Goal: Task Accomplishment & Management: Manage account settings

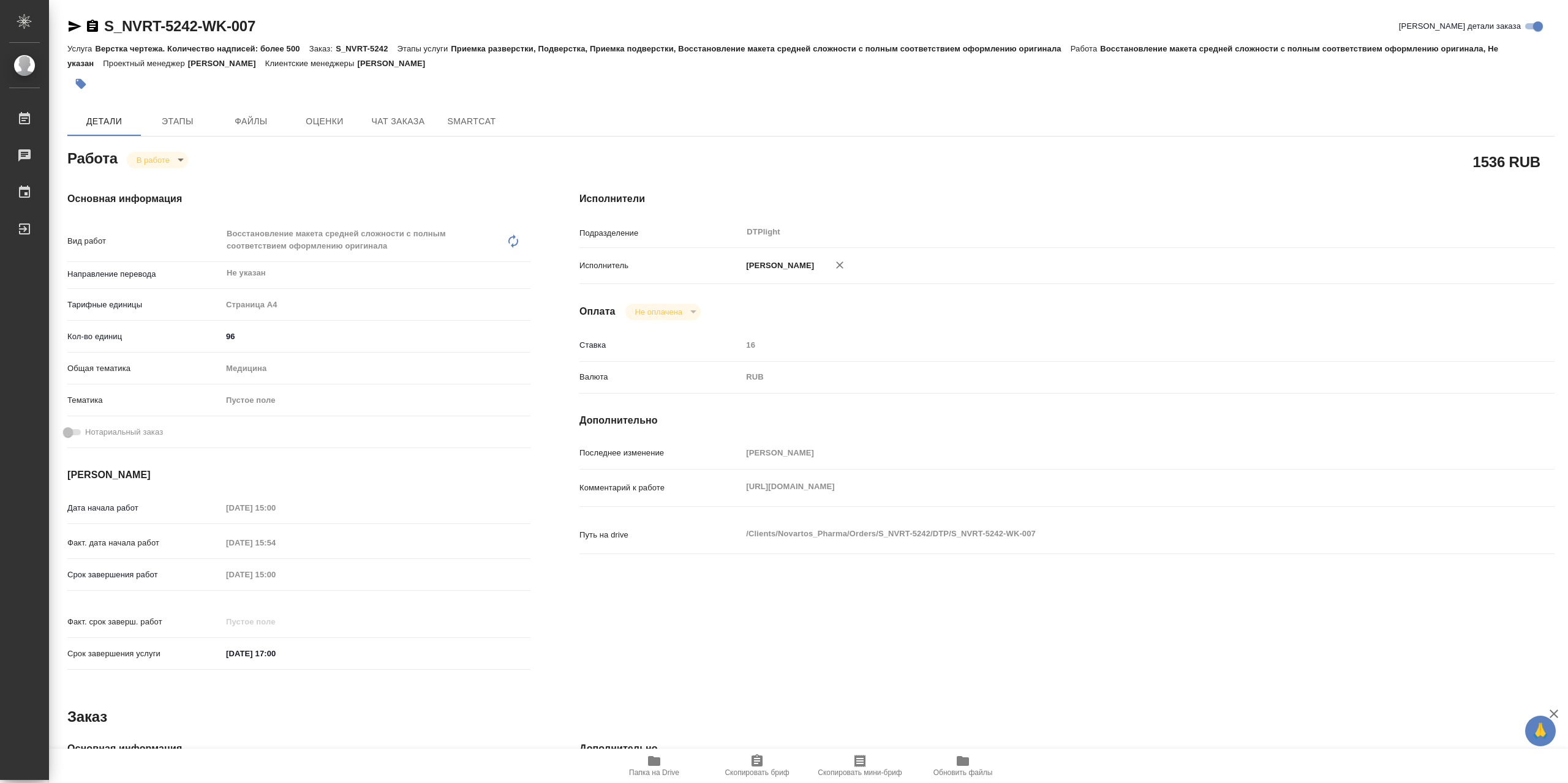
click at [164, 162] on body "🙏 .cls-1 fill:#fff; AWATERA Сархатов [PERSON_NAME] 0 Чаты График Выйти S_NVRT-5…" at bounding box center [784, 392] width 1568 height 783
click at [181, 179] on button "Выполнен" at bounding box center [159, 184] width 45 height 14
type textarea "x"
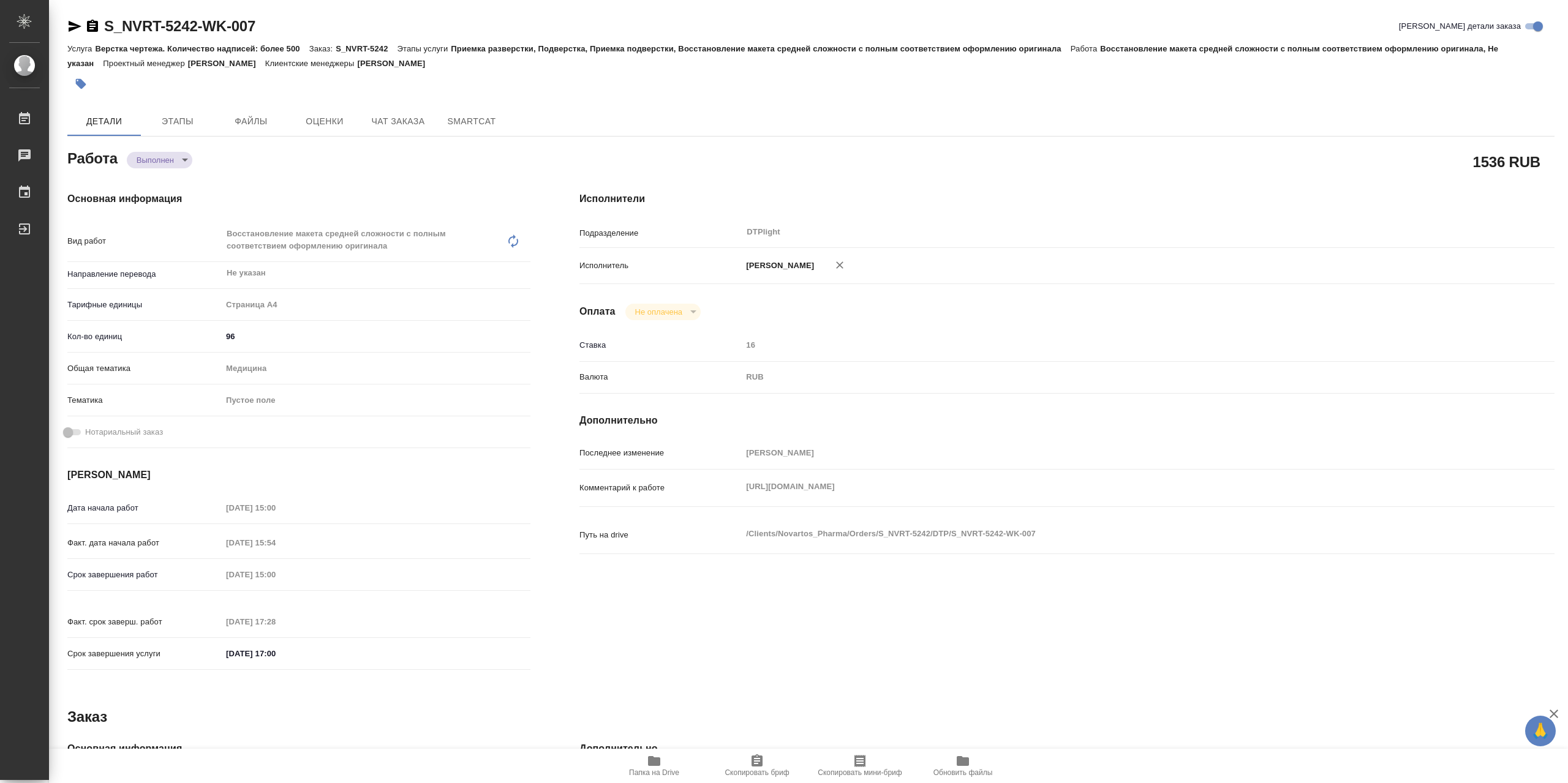
type textarea "x"
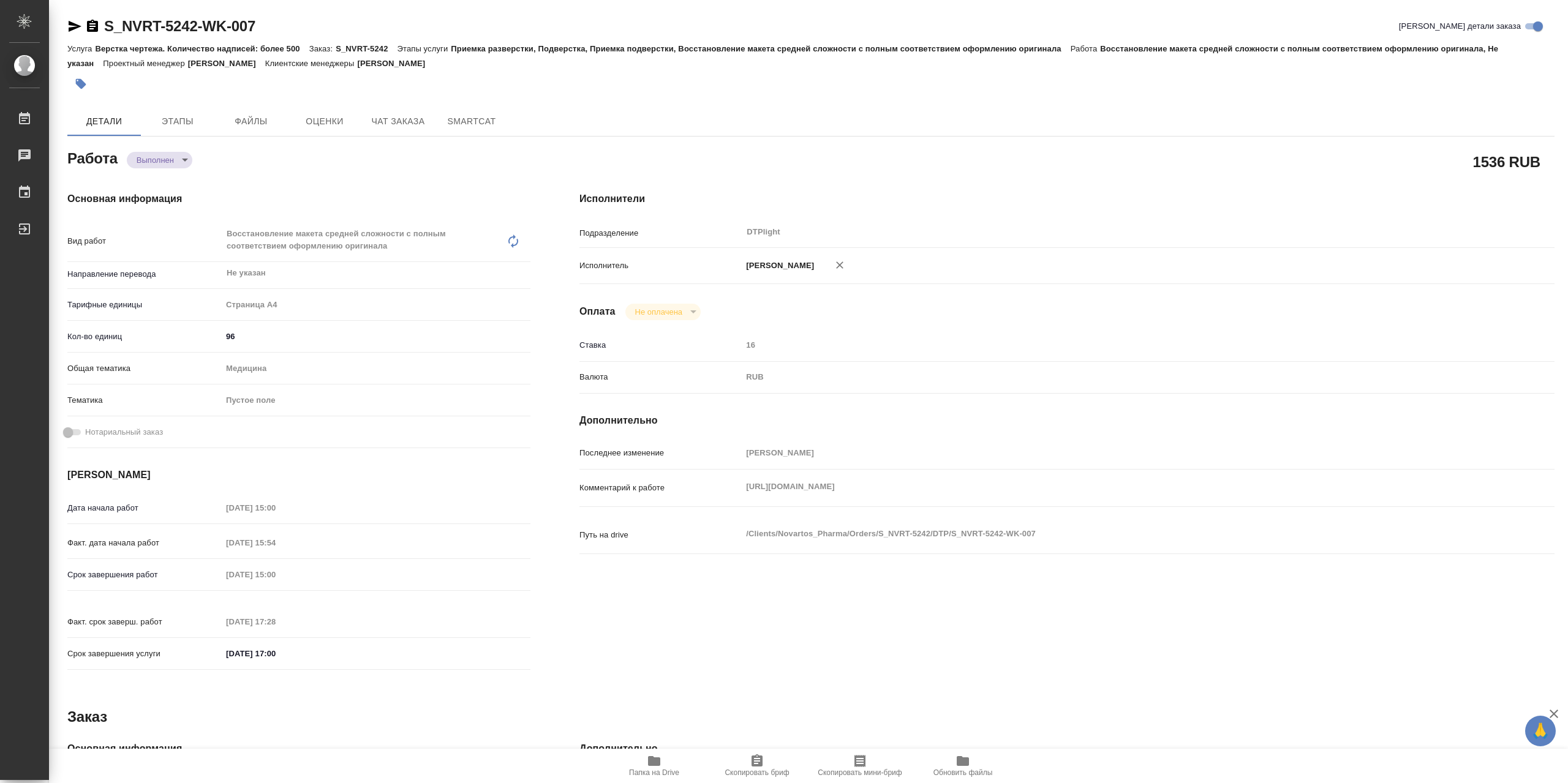
type textarea "x"
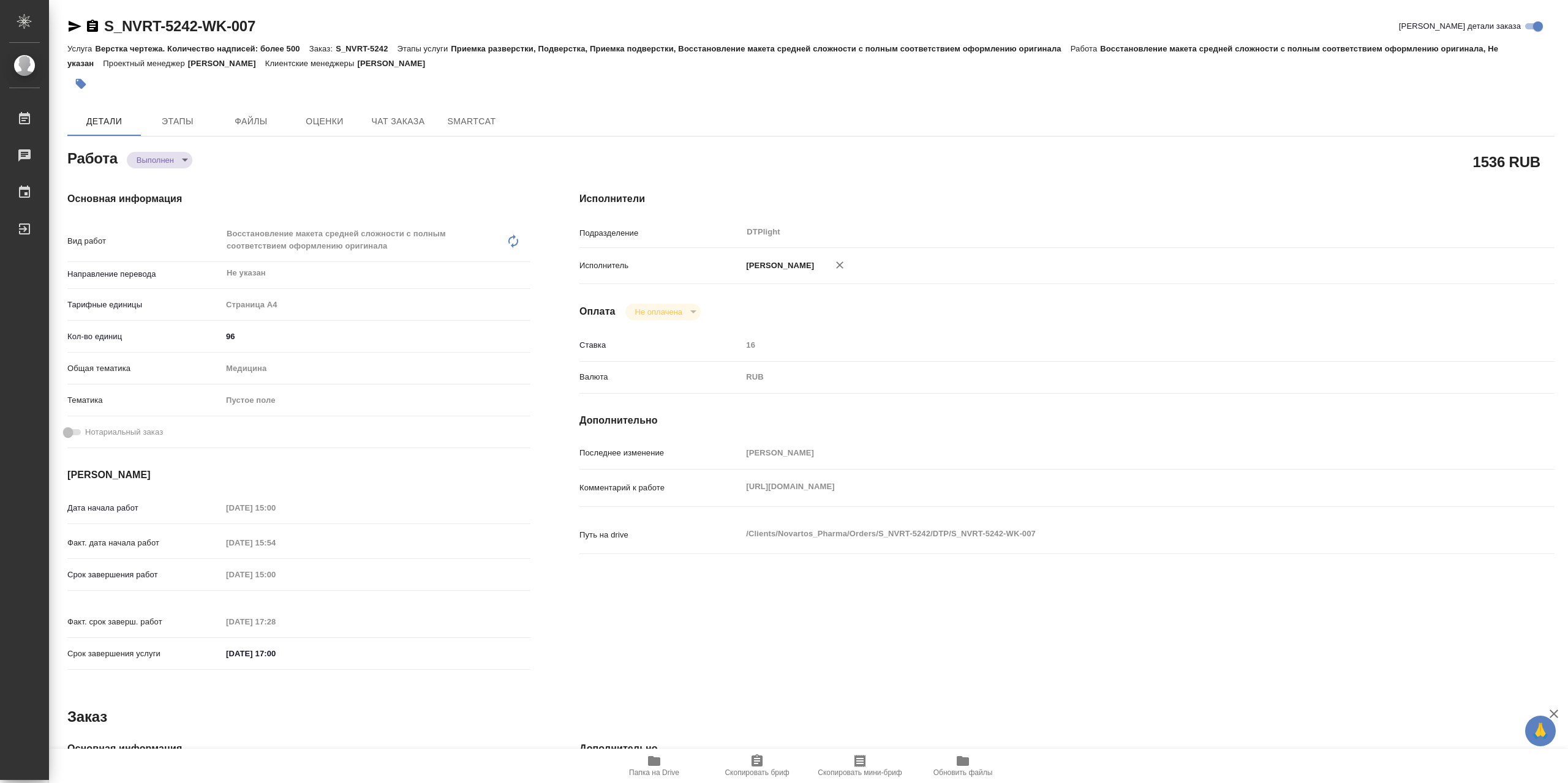
type textarea "x"
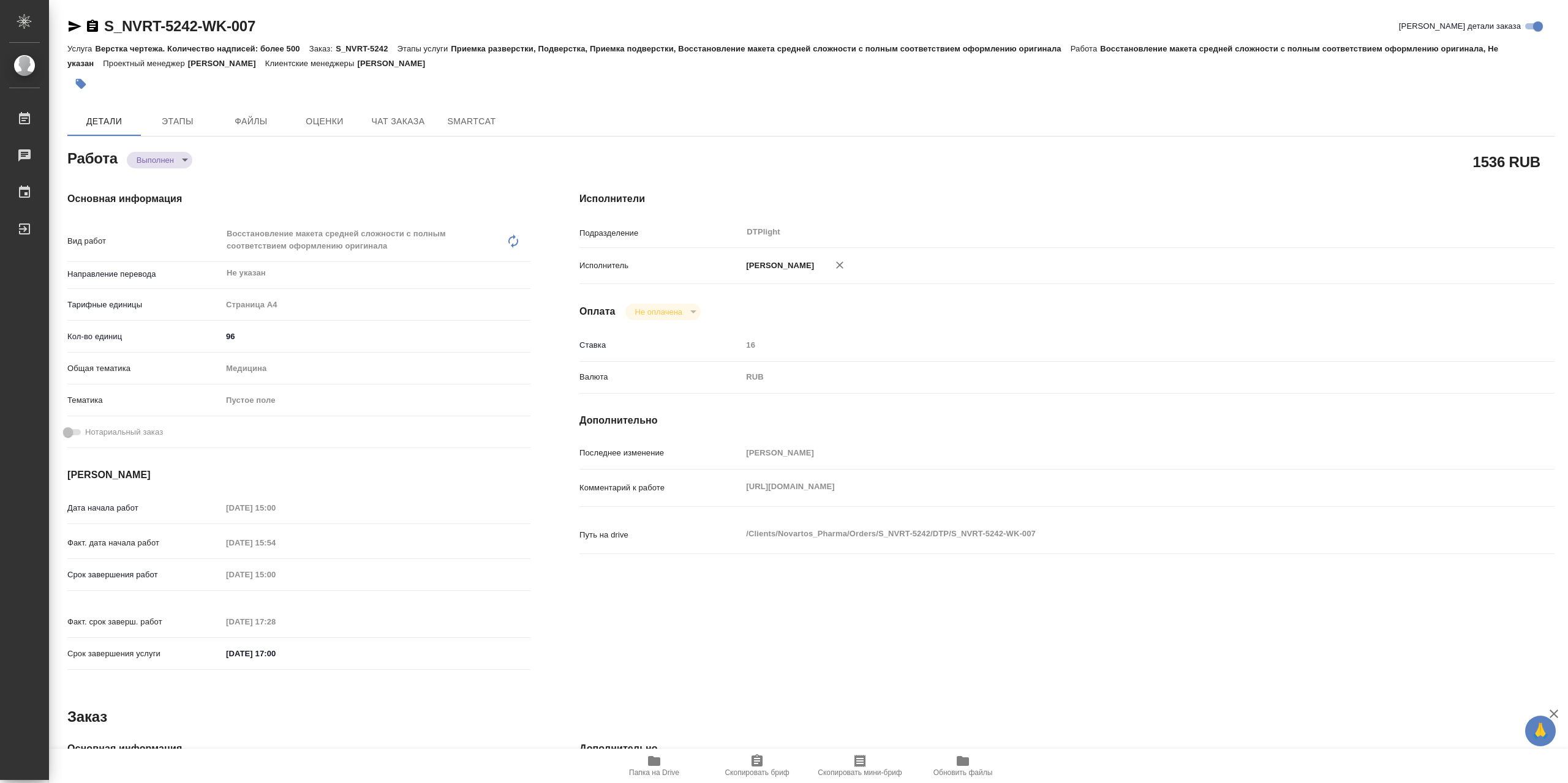
type textarea "x"
